Goal: Navigation & Orientation: Find specific page/section

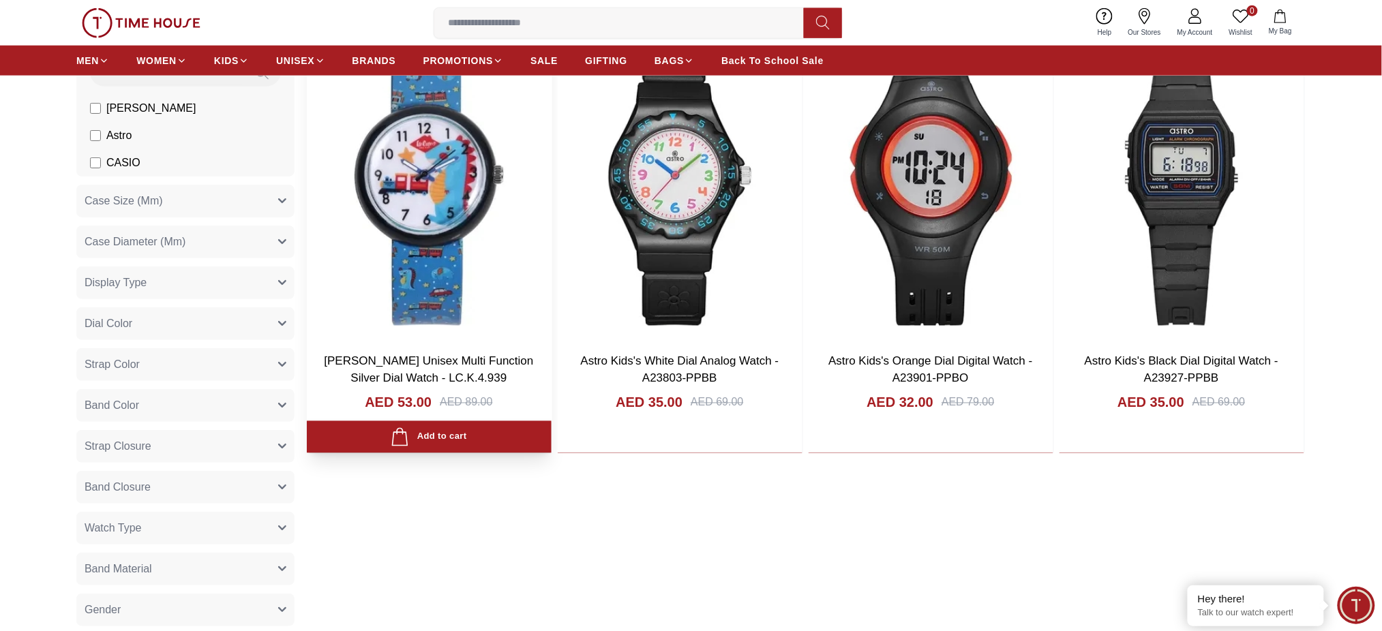
scroll to position [616, 0]
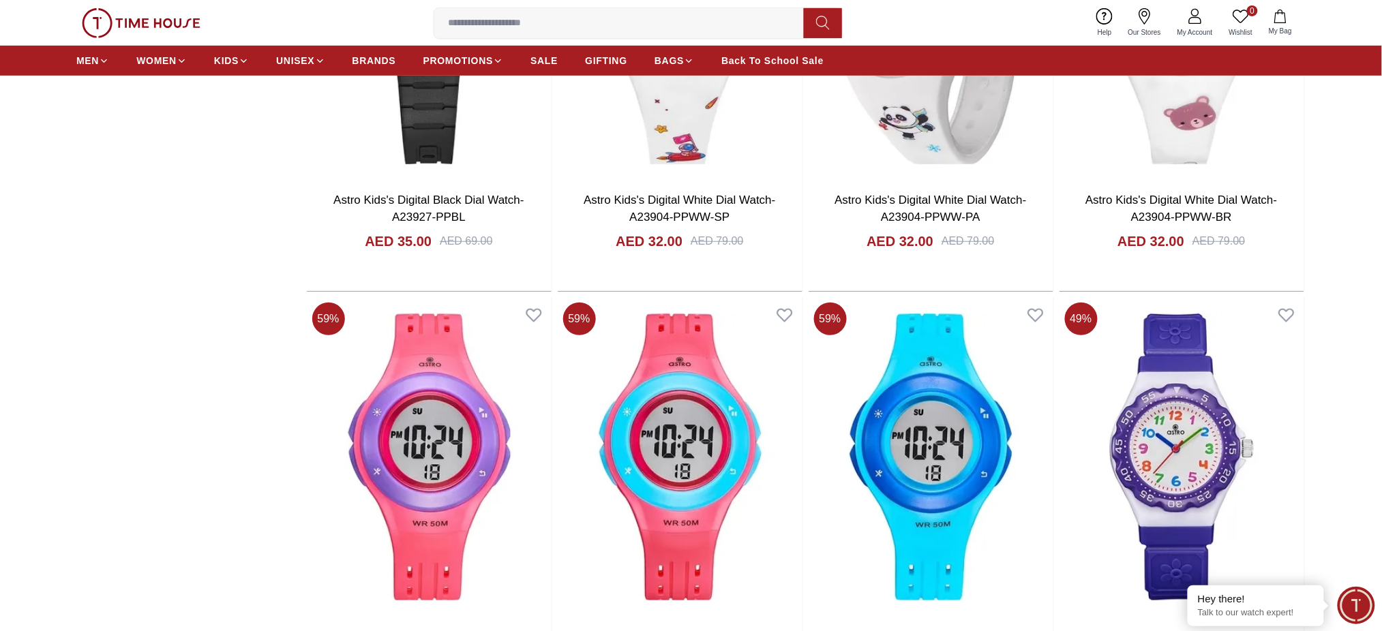
scroll to position [2454, 0]
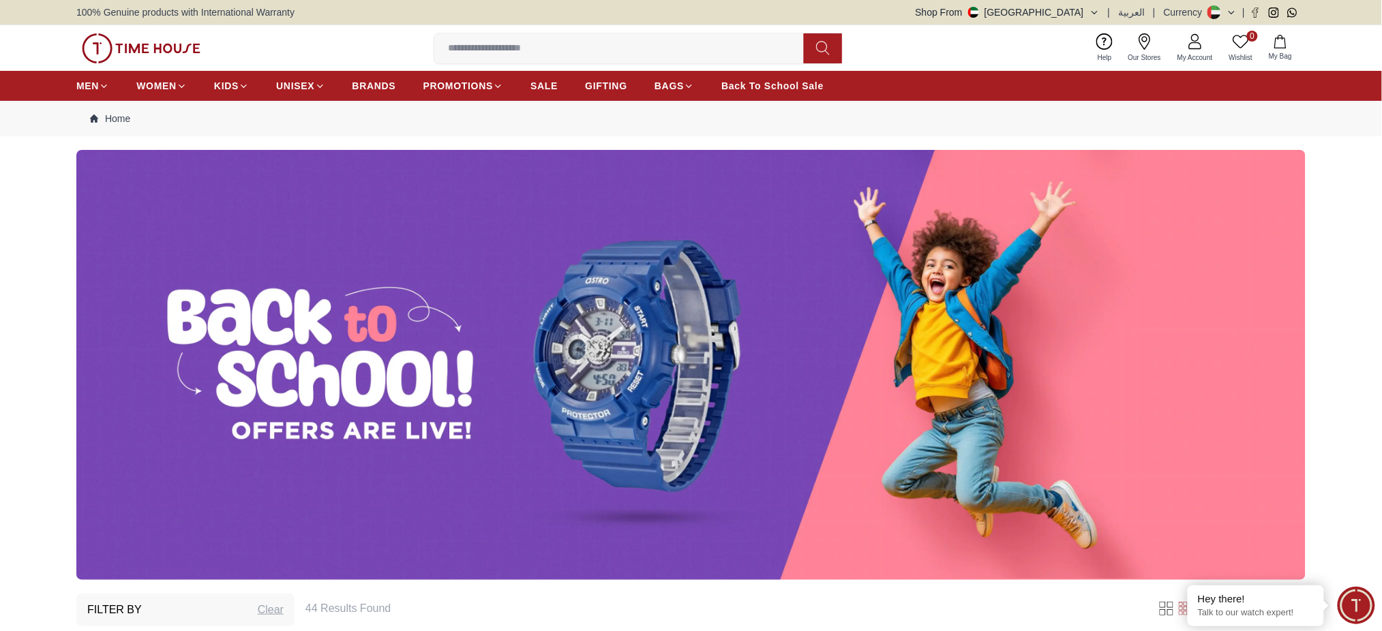
scroll to position [363, 0]
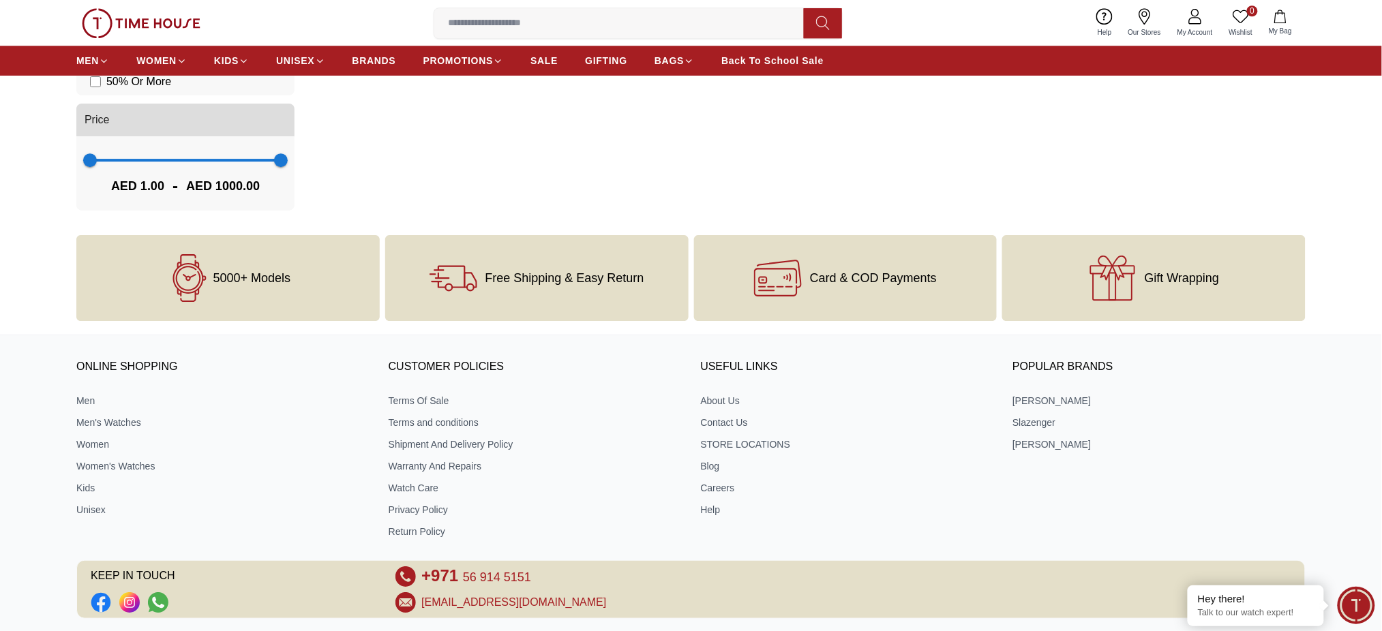
scroll to position [1524, 0]
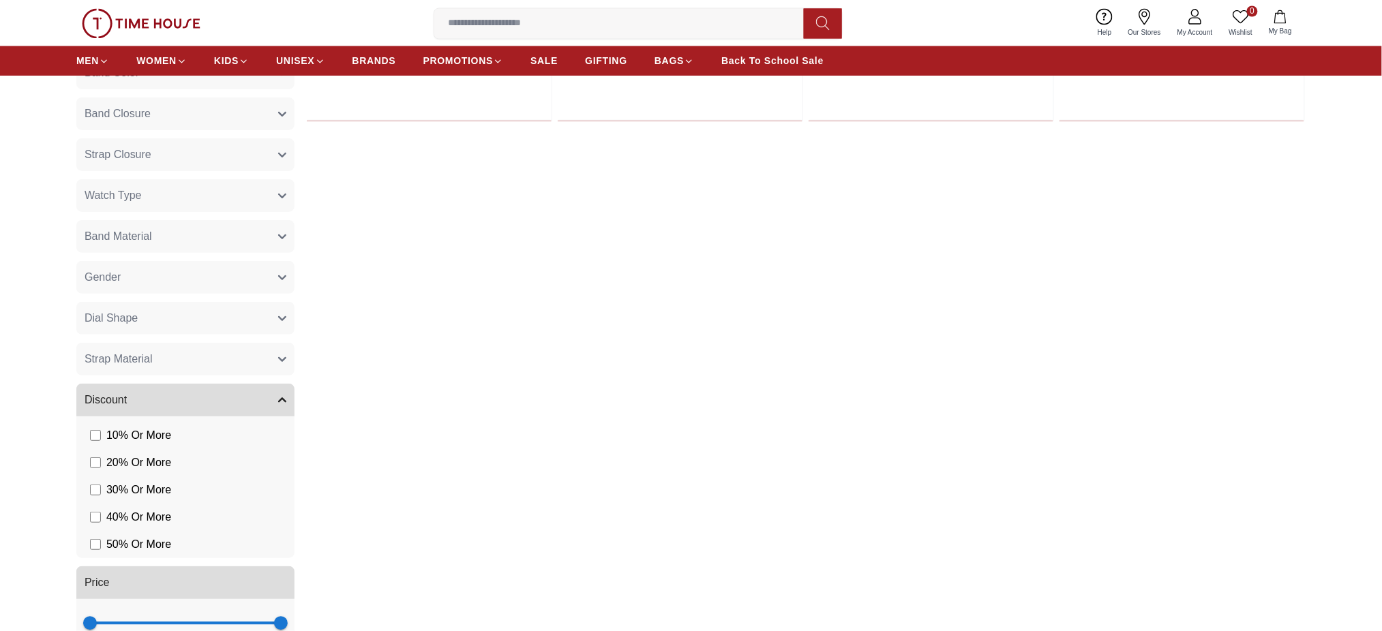
scroll to position [727, 0]
